Goal: Find specific page/section: Find specific page/section

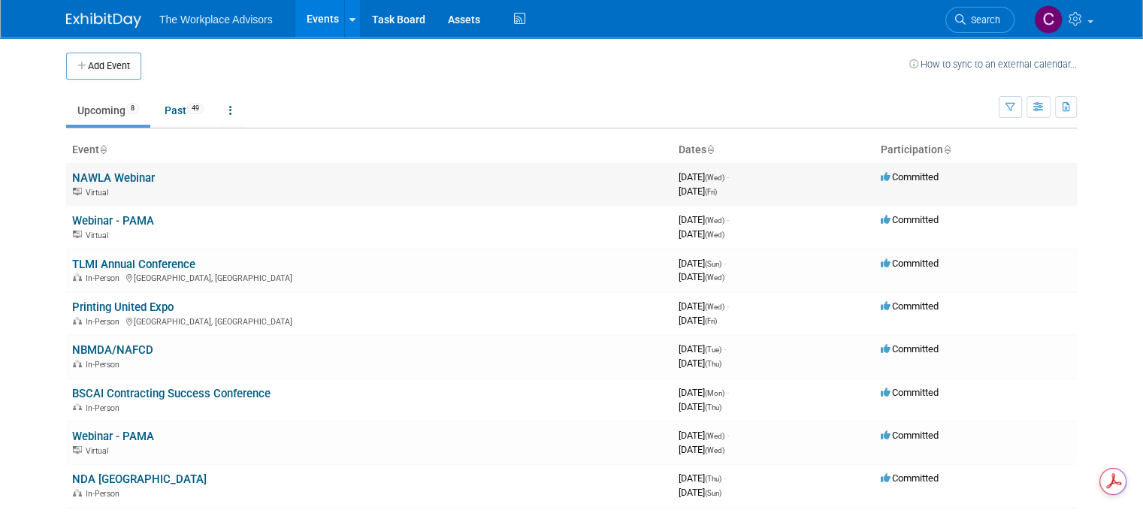
click at [118, 171] on link "NAWLA Webinar" at bounding box center [113, 178] width 83 height 14
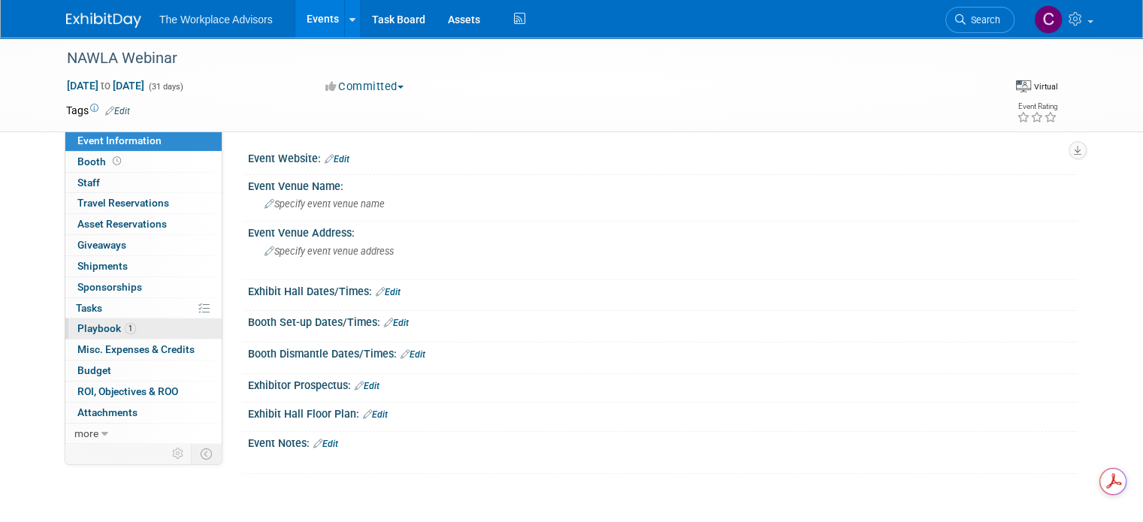
click at [98, 327] on span "Playbook 1" at bounding box center [106, 328] width 59 height 12
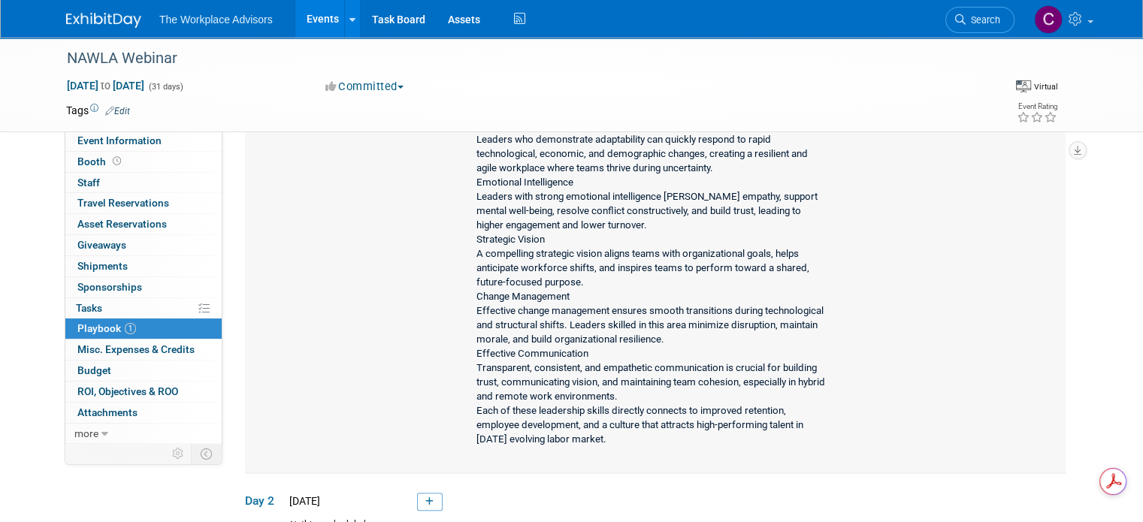
scroll to position [601, 0]
